Goal: Task Accomplishment & Management: Complete application form

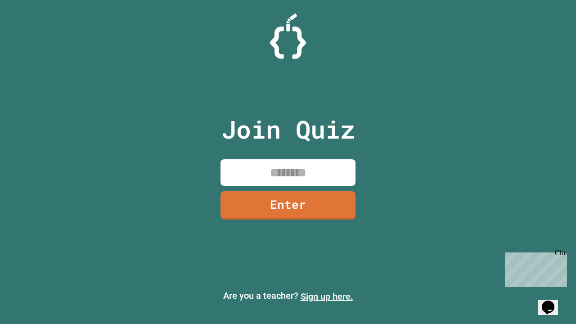
click at [327, 297] on link "Sign up here." at bounding box center [327, 296] width 53 height 11
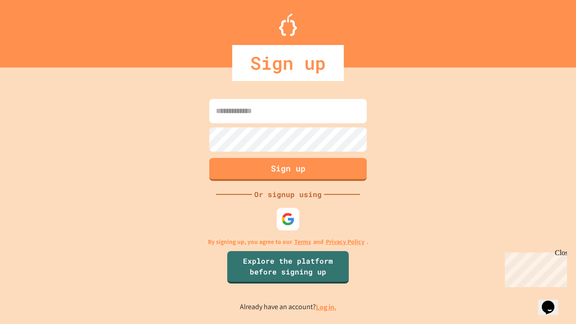
click at [327, 307] on link "Log in." at bounding box center [326, 306] width 21 height 9
